Goal: Information Seeking & Learning: Check status

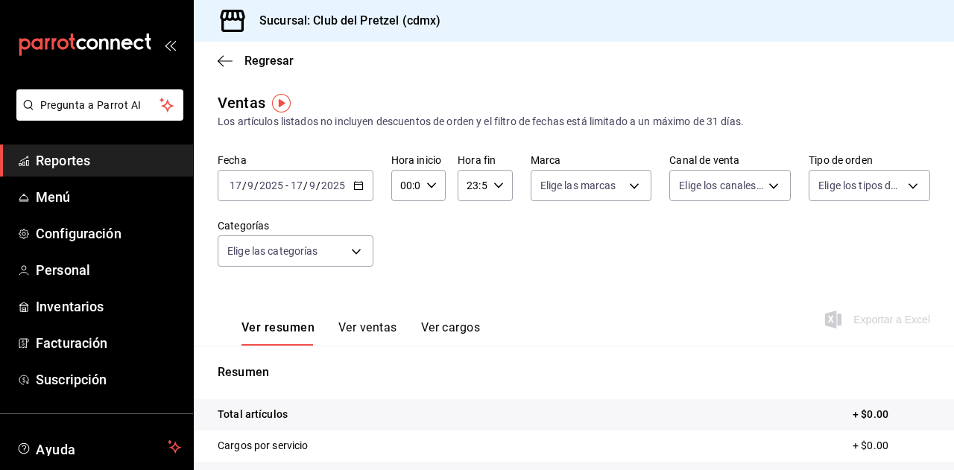
click at [112, 153] on span "Reportes" at bounding box center [108, 160] width 145 height 20
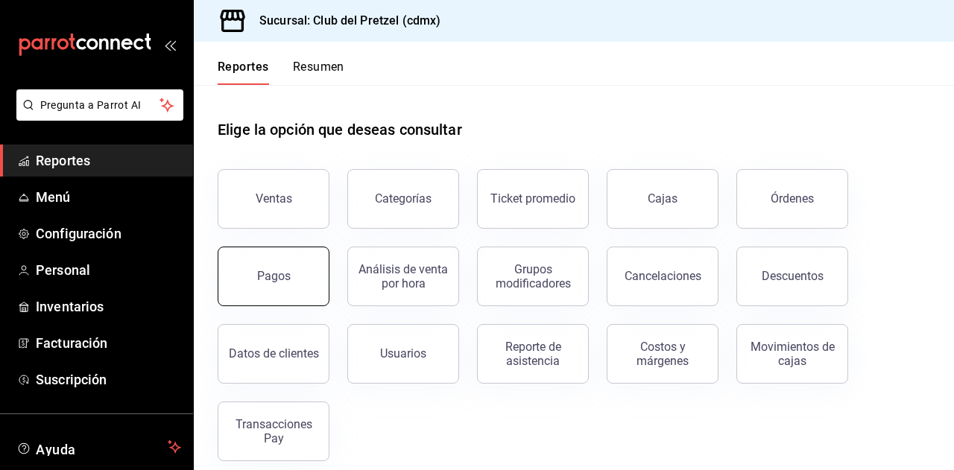
click at [292, 275] on button "Pagos" at bounding box center [274, 277] width 112 height 60
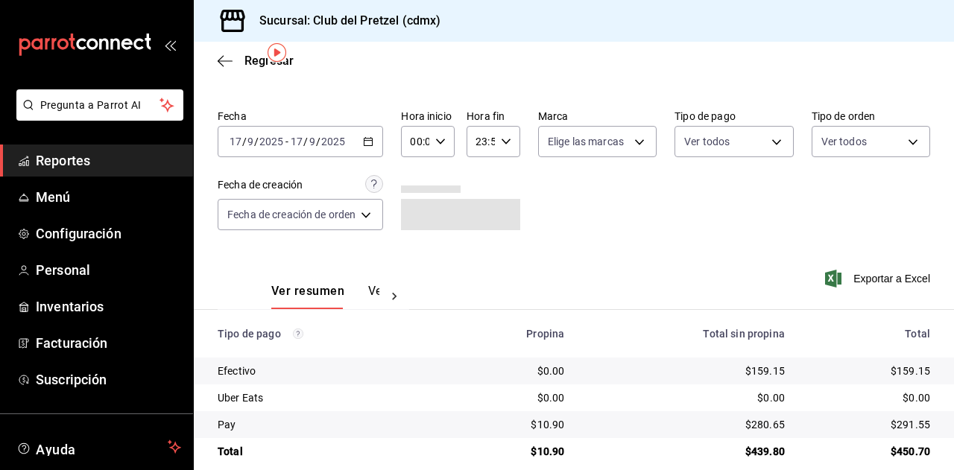
scroll to position [53, 0]
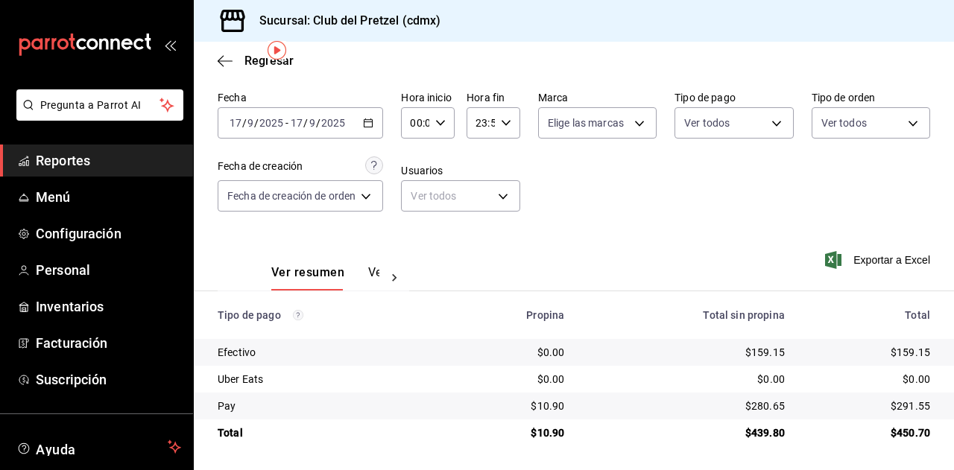
click at [362, 272] on div "Ver resumen Ver pagos" at bounding box center [325, 277] width 108 height 25
click at [374, 275] on button "Ver pagos" at bounding box center [396, 277] width 56 height 25
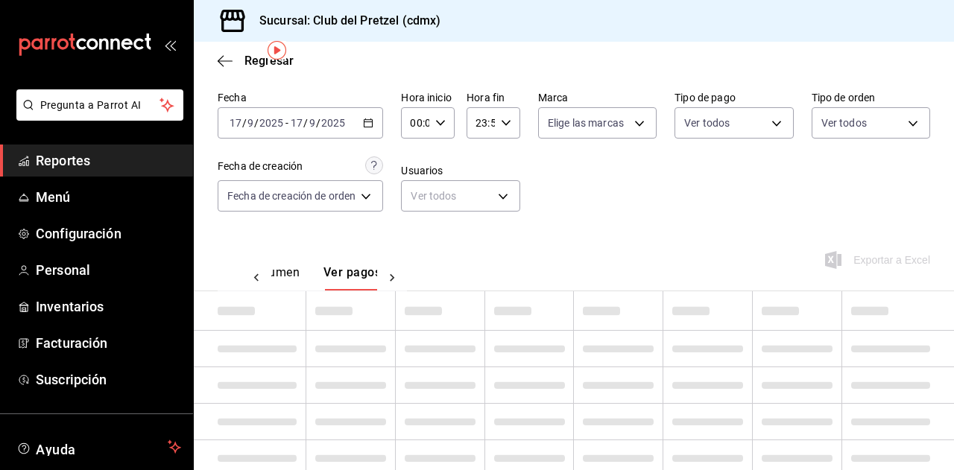
scroll to position [0, 44]
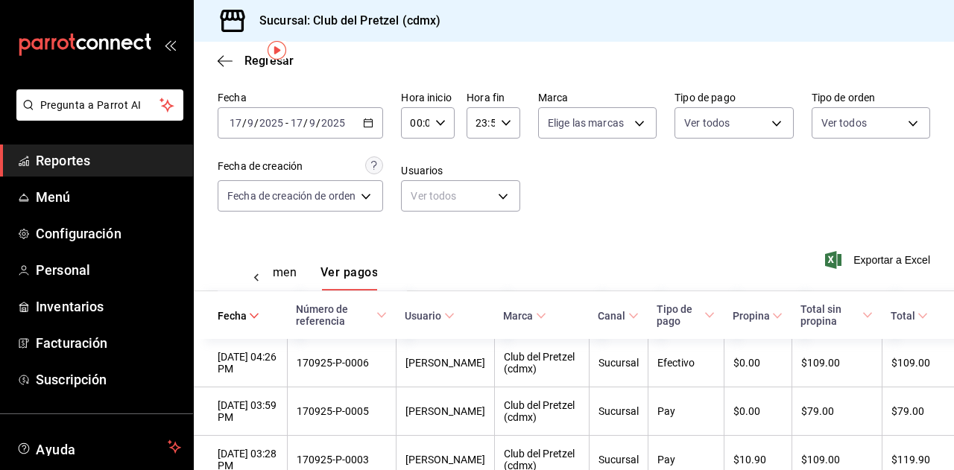
click at [73, 172] on link "Reportes" at bounding box center [96, 161] width 193 height 32
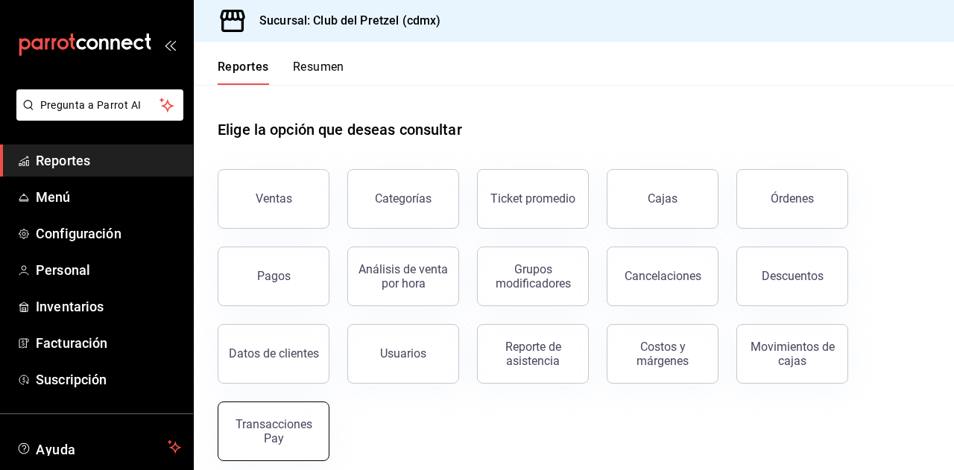
click at [277, 450] on button "Transacciones Pay" at bounding box center [274, 432] width 112 height 60
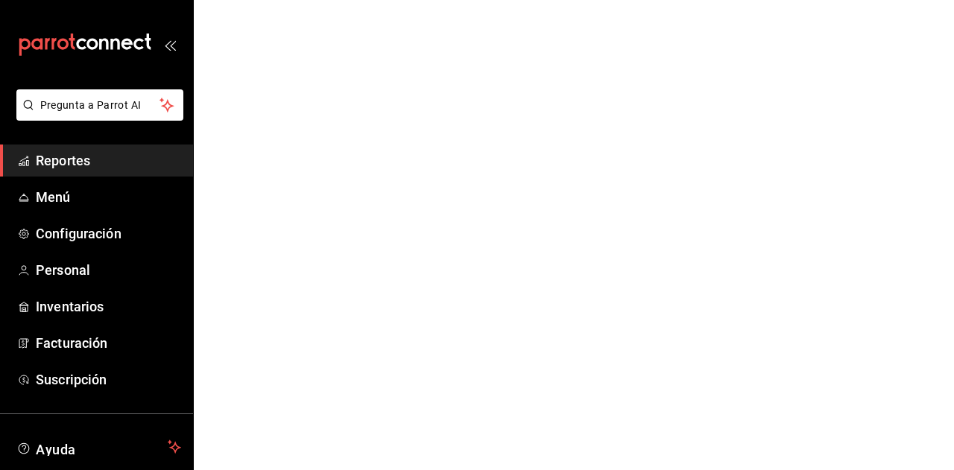
click at [52, 154] on span "Reportes" at bounding box center [108, 160] width 145 height 20
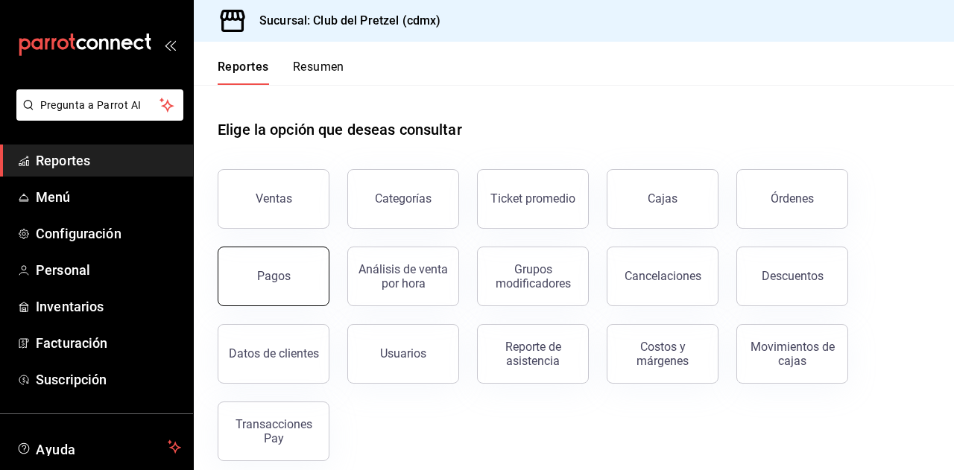
click at [294, 285] on button "Pagos" at bounding box center [274, 277] width 112 height 60
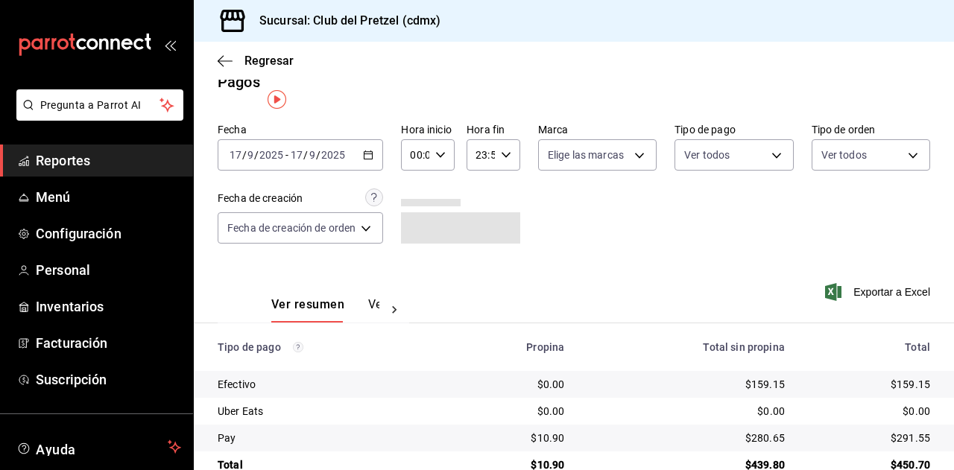
scroll to position [53, 0]
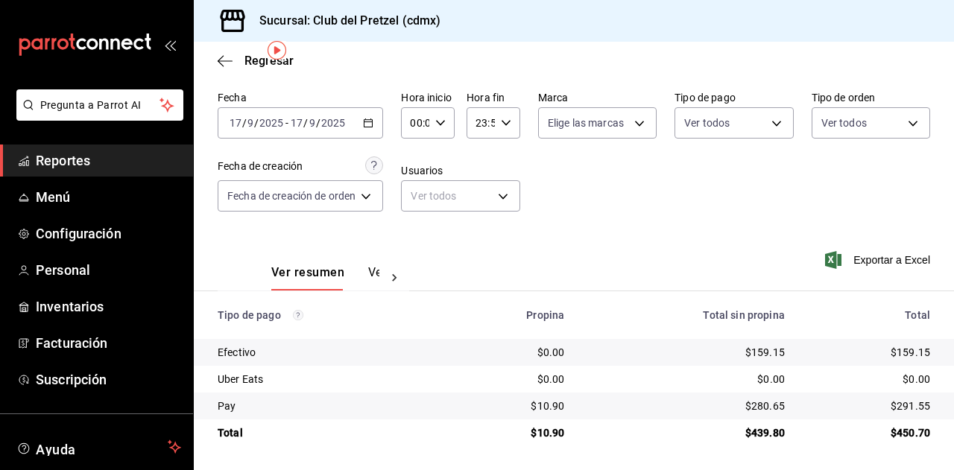
click at [330, 124] on input "2025" at bounding box center [332, 123] width 25 height 12
click at [369, 121] on icon "button" at bounding box center [368, 123] width 10 height 10
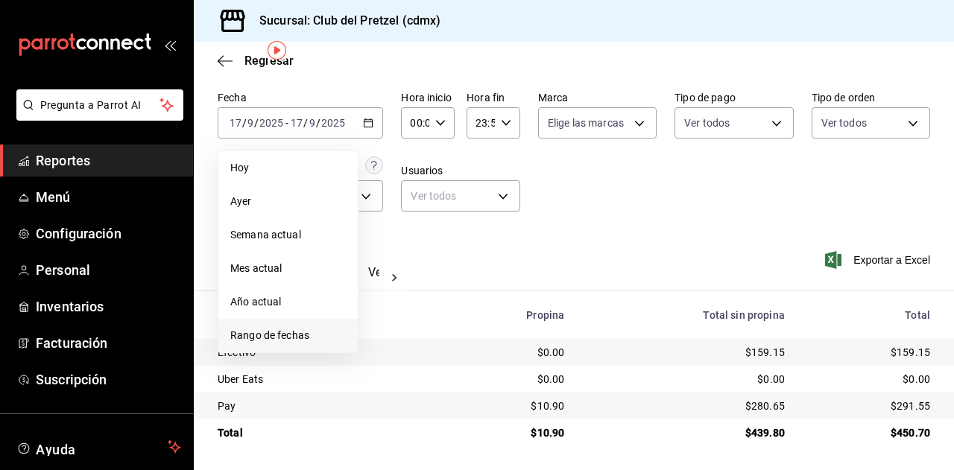
click at [256, 336] on span "Rango de fechas" at bounding box center [287, 336] width 115 height 16
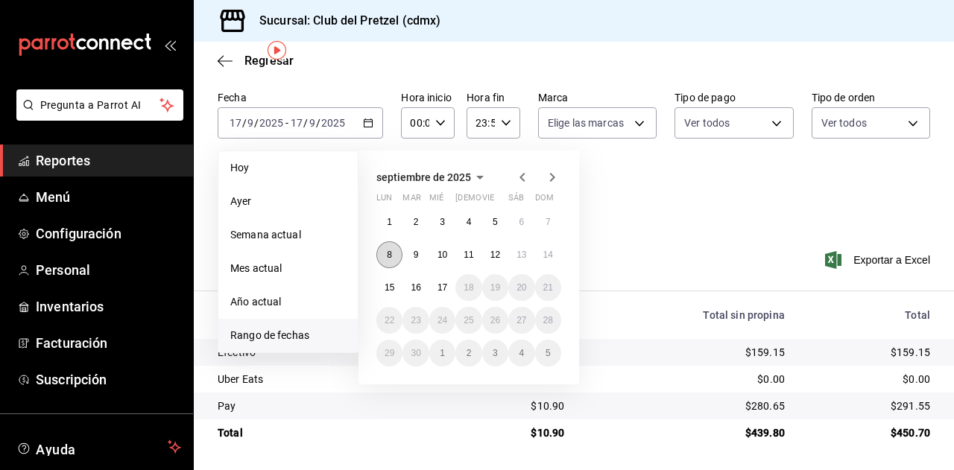
click at [384, 256] on button "8" at bounding box center [389, 254] width 26 height 27
click at [550, 248] on button "14" at bounding box center [548, 254] width 26 height 27
